Goal: Task Accomplishment & Management: Manage account settings

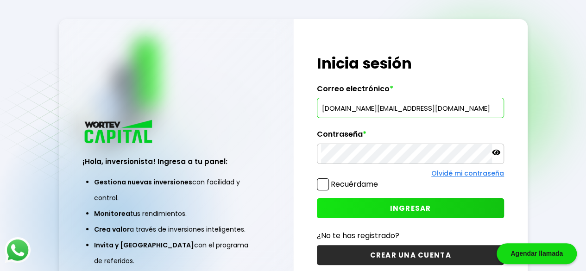
type input "[DOMAIN_NAME][EMAIL_ADDRESS][DOMAIN_NAME]"
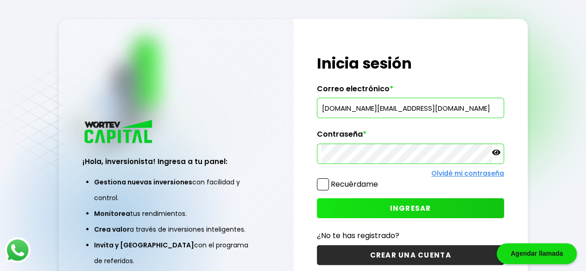
click at [313, 186] on div "¡Hola, inversionista! Ingresa tus credenciales para iniciar sesión Inicia sesió…" at bounding box center [410, 159] width 234 height 281
click at [314, 186] on div "¡Hola, inversionista! Ingresa tus credenciales para iniciar sesión Inicia sesió…" at bounding box center [410, 159] width 234 height 281
click at [319, 187] on span at bounding box center [323, 184] width 12 height 12
click at [380, 180] on input "Recuérdame" at bounding box center [380, 180] width 0 height 0
click at [374, 209] on button "INGRESAR" at bounding box center [410, 208] width 187 height 20
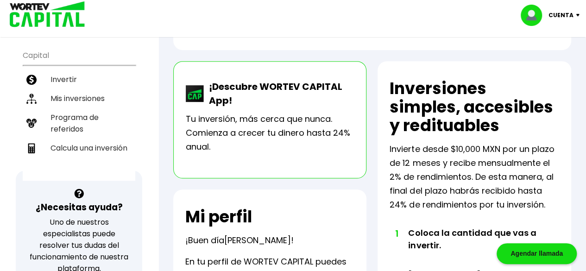
scroll to position [174, 0]
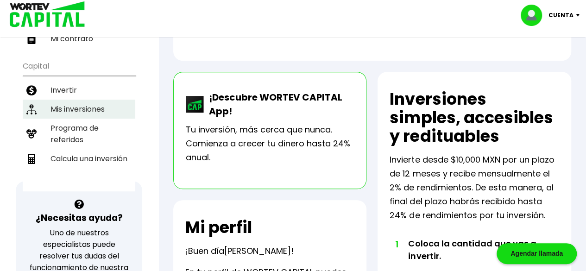
click at [95, 100] on li "Mis inversiones" at bounding box center [79, 109] width 112 height 19
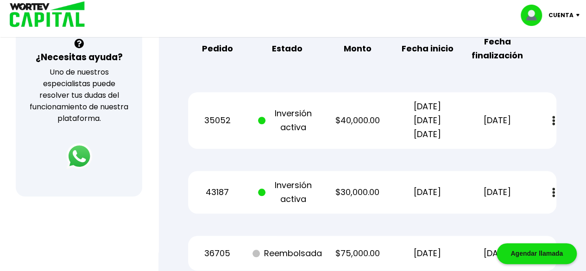
scroll to position [339, 0]
